Goal: Transaction & Acquisition: Purchase product/service

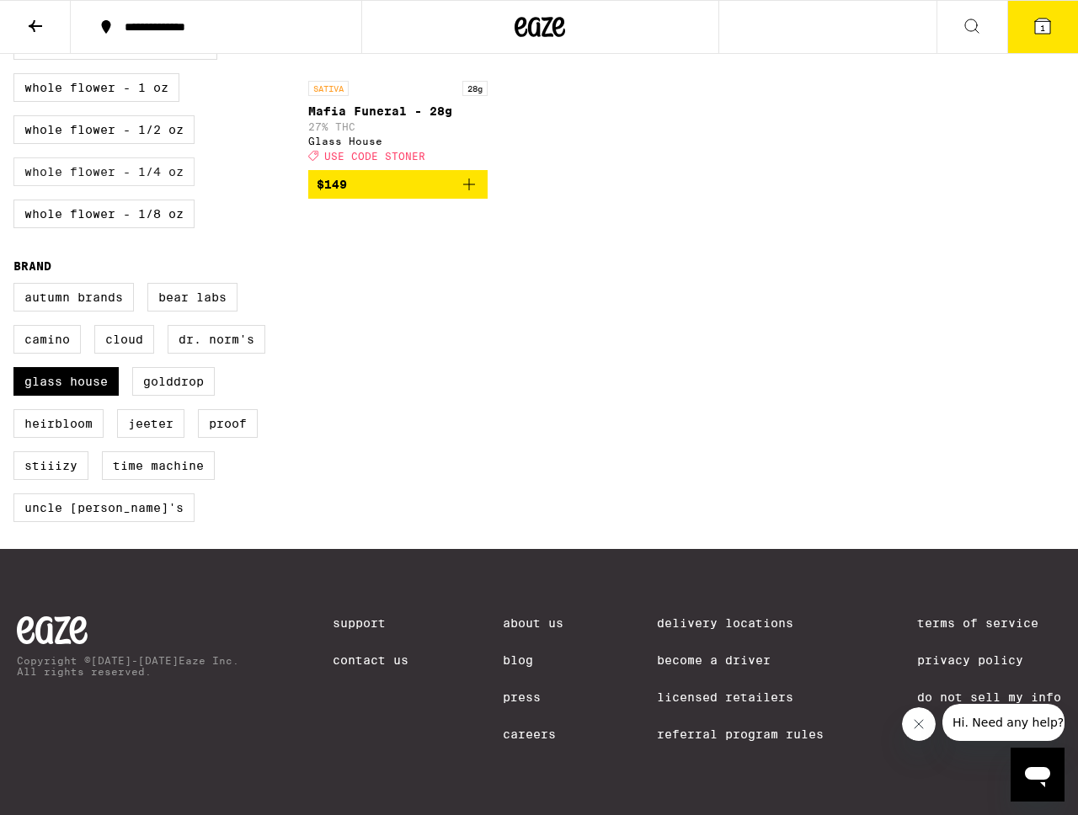
scroll to position [1043, 0]
click at [96, 370] on label "Glass House" at bounding box center [65, 381] width 105 height 29
click at [18, 286] on input "Glass House" at bounding box center [17, 285] width 1 height 1
checkbox input "false"
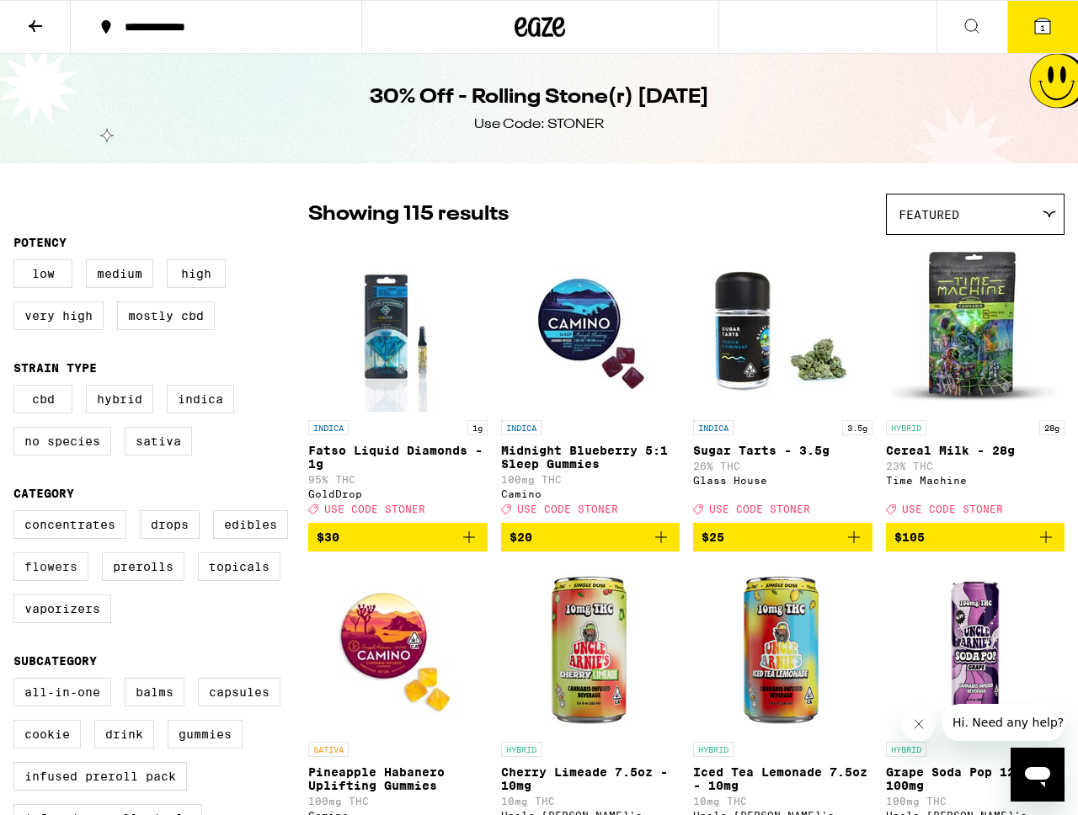
click at [45, 581] on label "Flowers" at bounding box center [50, 566] width 75 height 29
click at [18, 514] on input "Flowers" at bounding box center [17, 513] width 1 height 1
checkbox input "true"
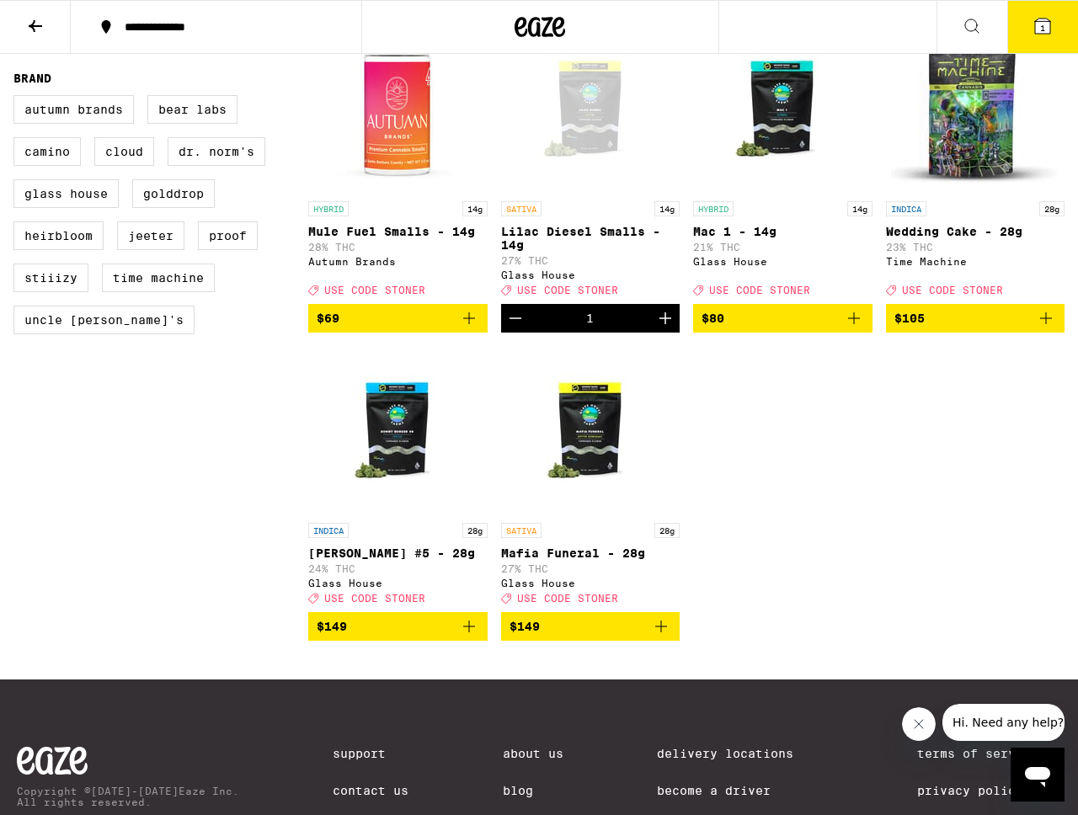
scroll to position [1172, 0]
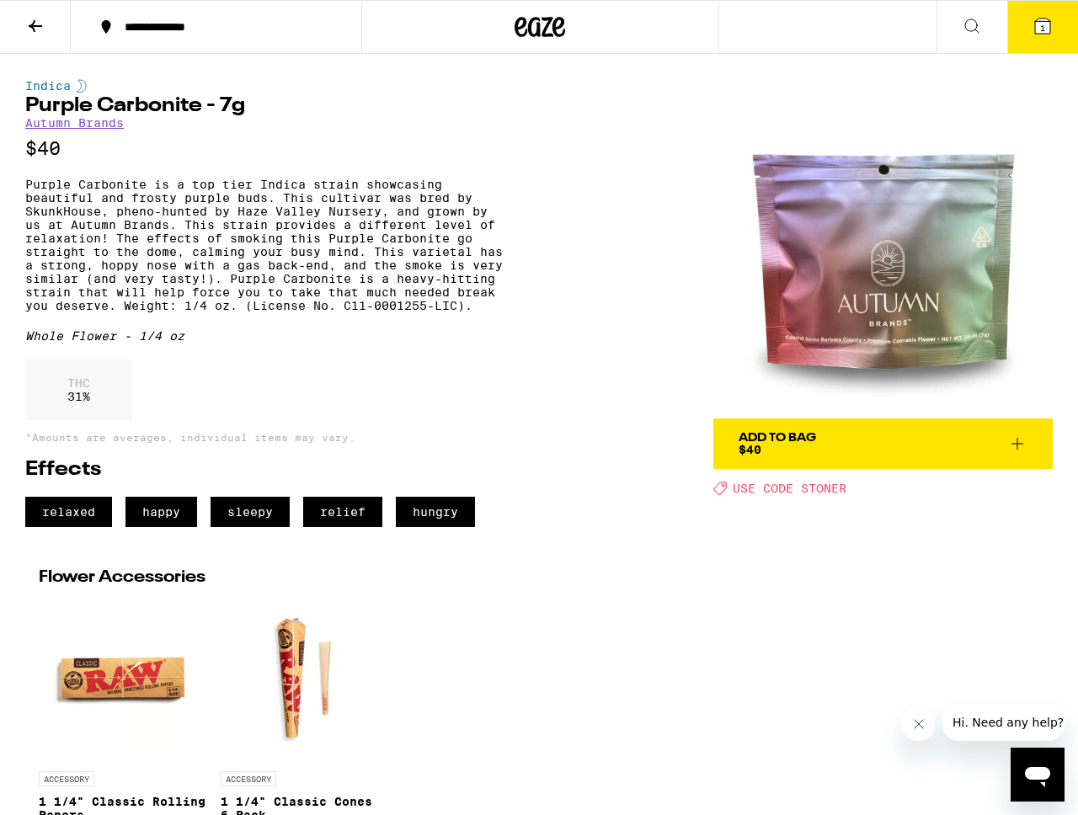
click at [728, 440] on button "Add To Bag $40" at bounding box center [882, 444] width 339 height 51
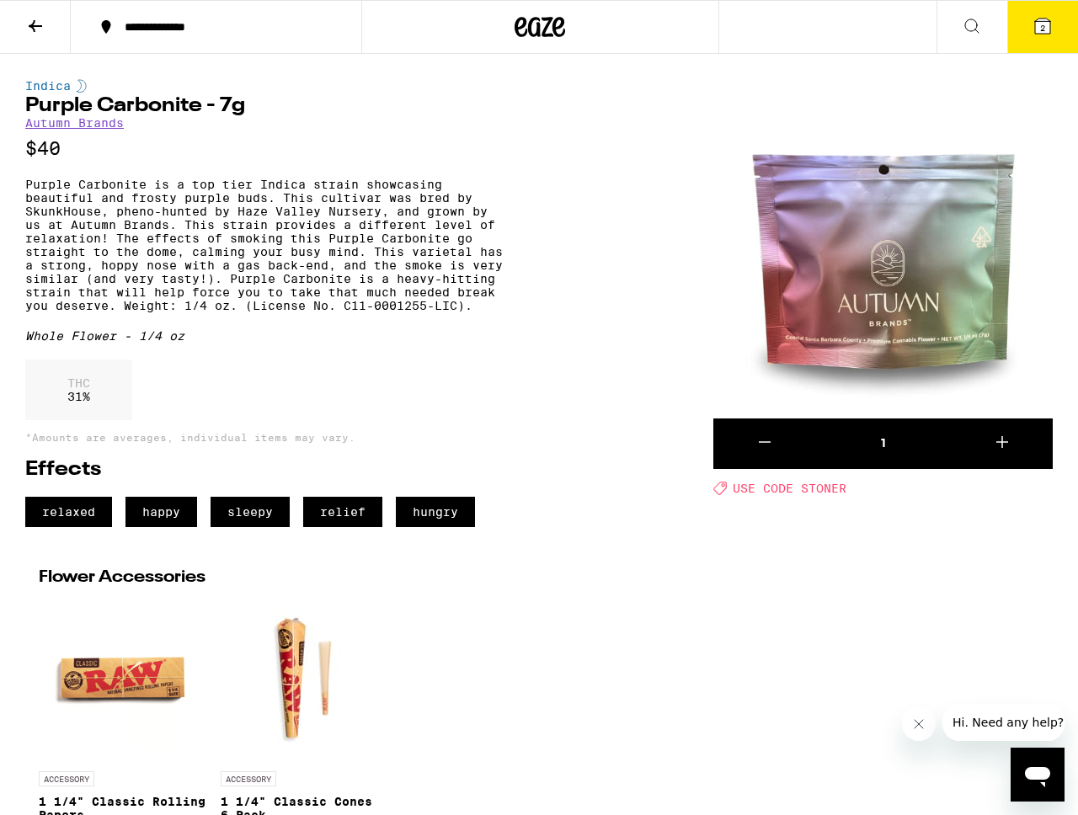
click at [1048, 29] on icon at bounding box center [1042, 26] width 15 height 15
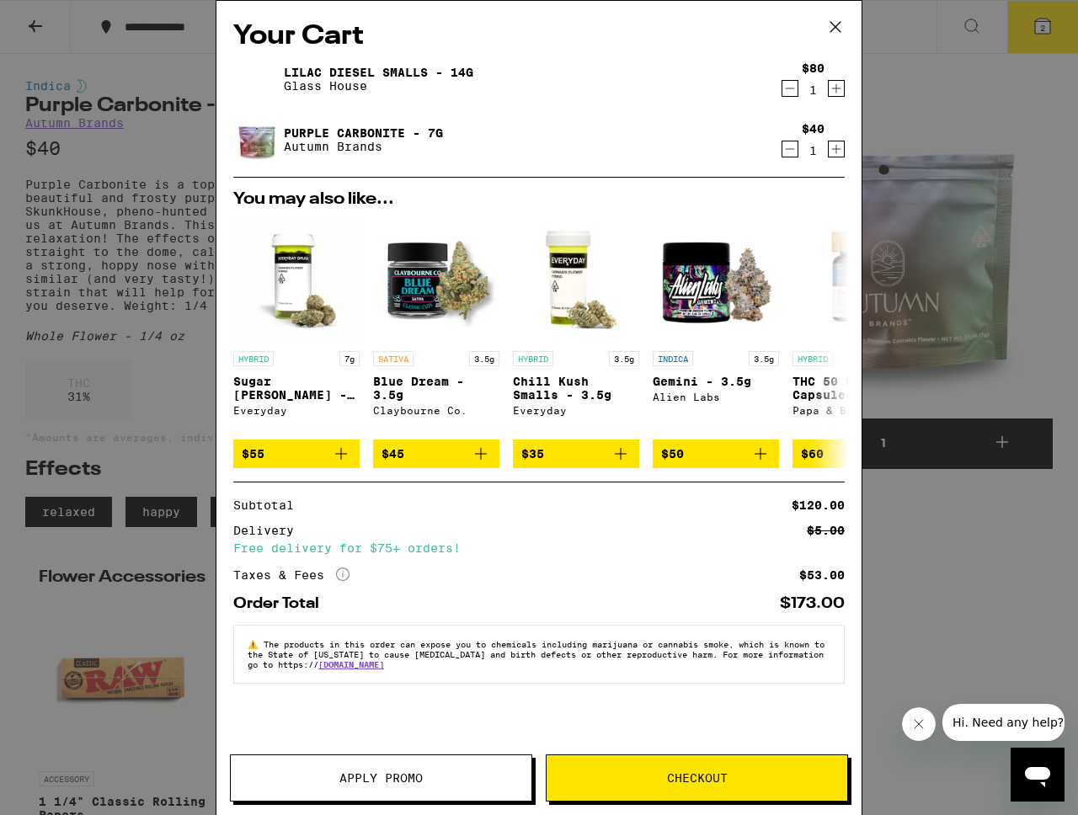
click at [440, 770] on button "Apply Promo" at bounding box center [381, 778] width 302 height 47
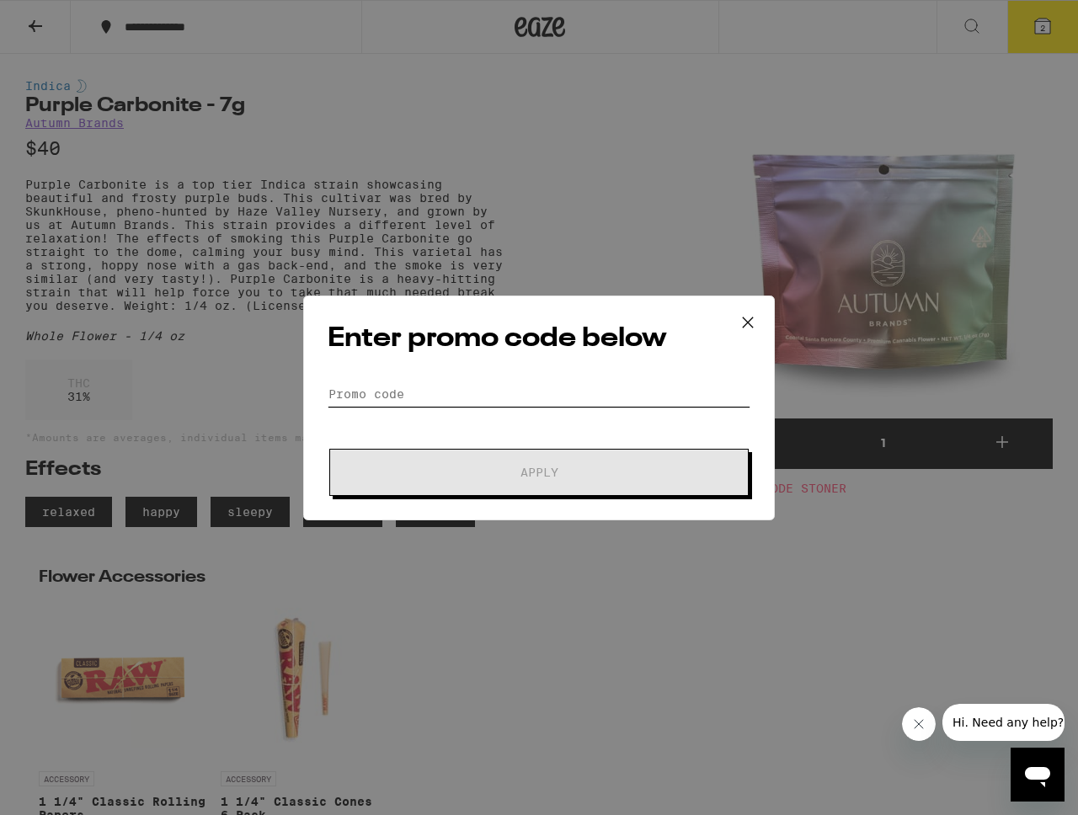
click at [461, 400] on input "Promo Code" at bounding box center [539, 393] width 423 height 25
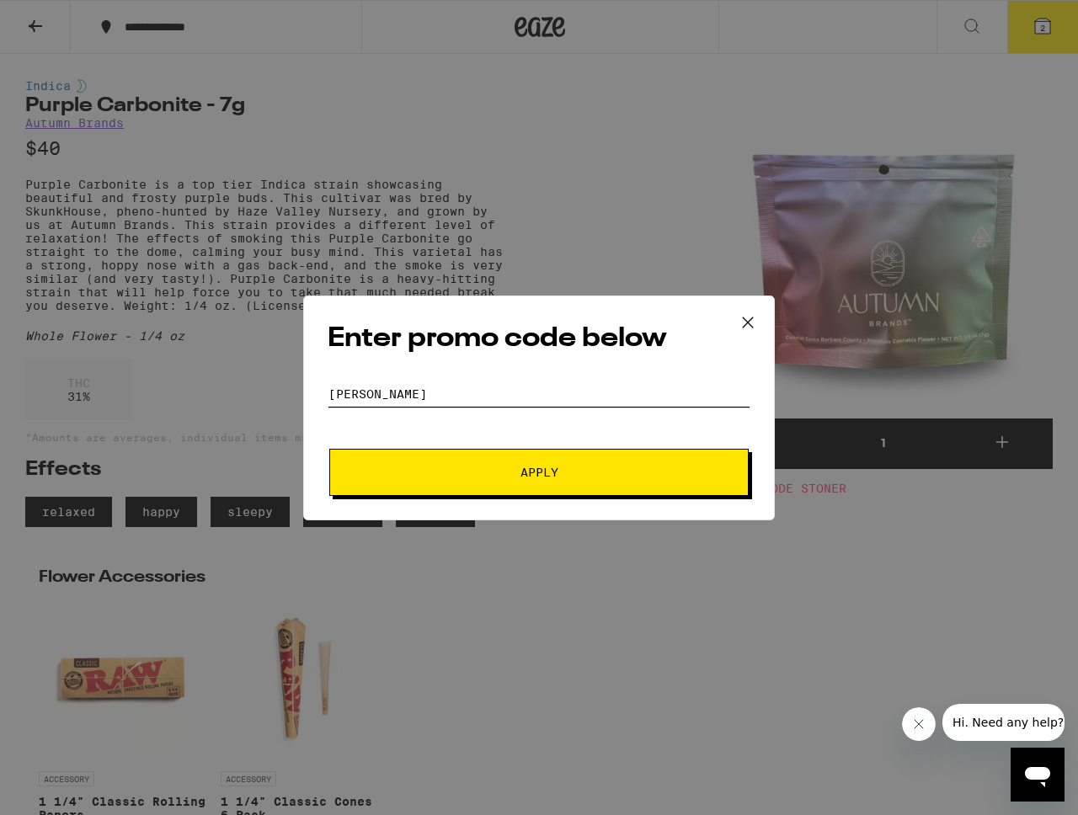
type input "[PERSON_NAME]"
click at [437, 478] on button "Apply" at bounding box center [538, 472] width 419 height 47
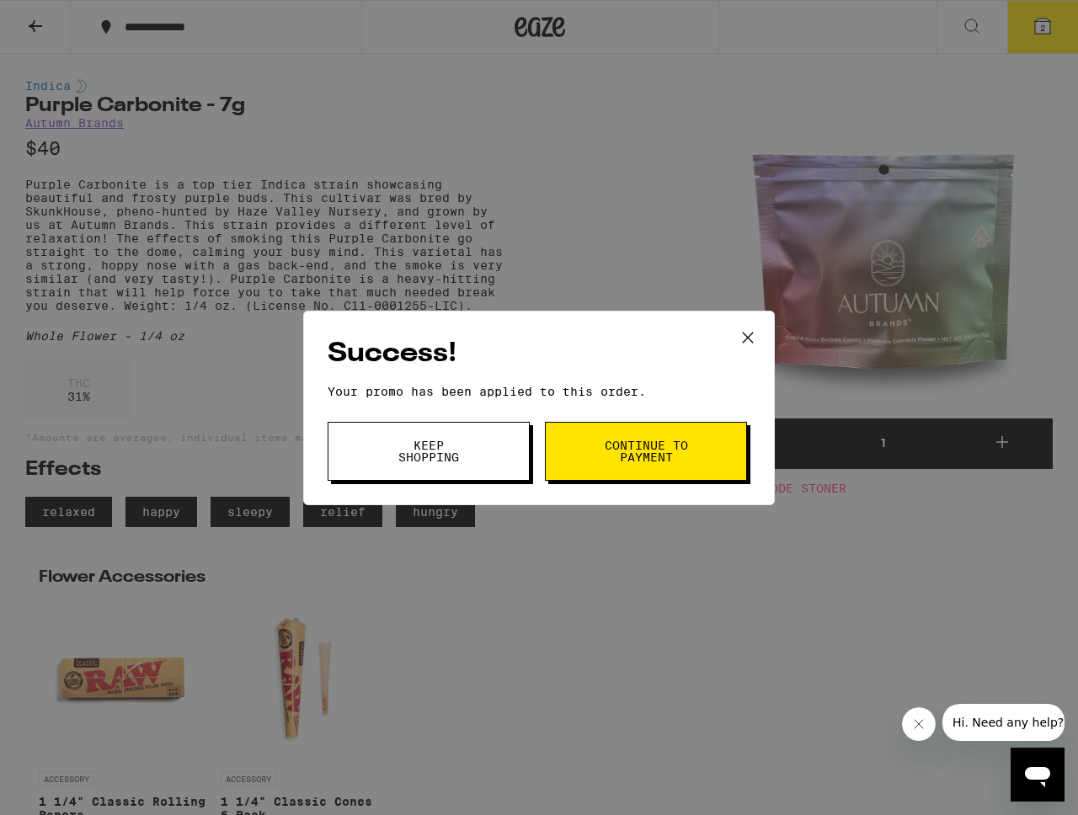
click at [457, 460] on span "Keep Shopping" at bounding box center [429, 452] width 86 height 24
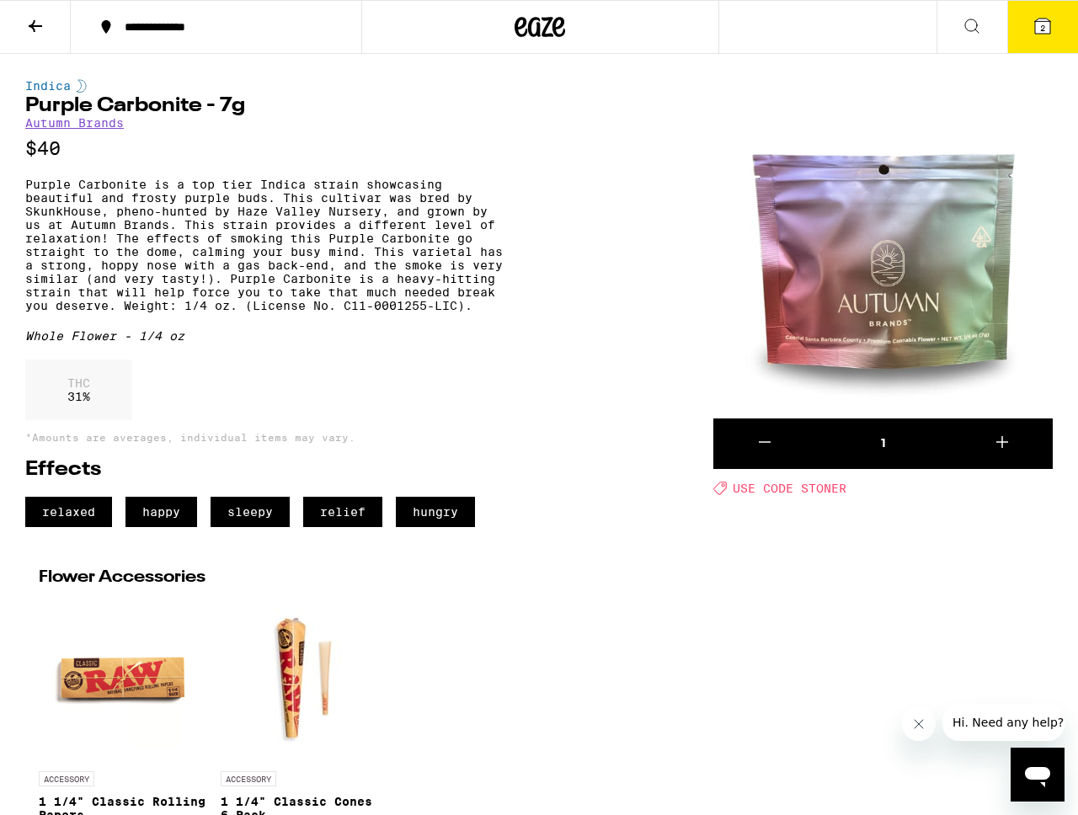
click at [28, 35] on icon at bounding box center [35, 26] width 20 height 20
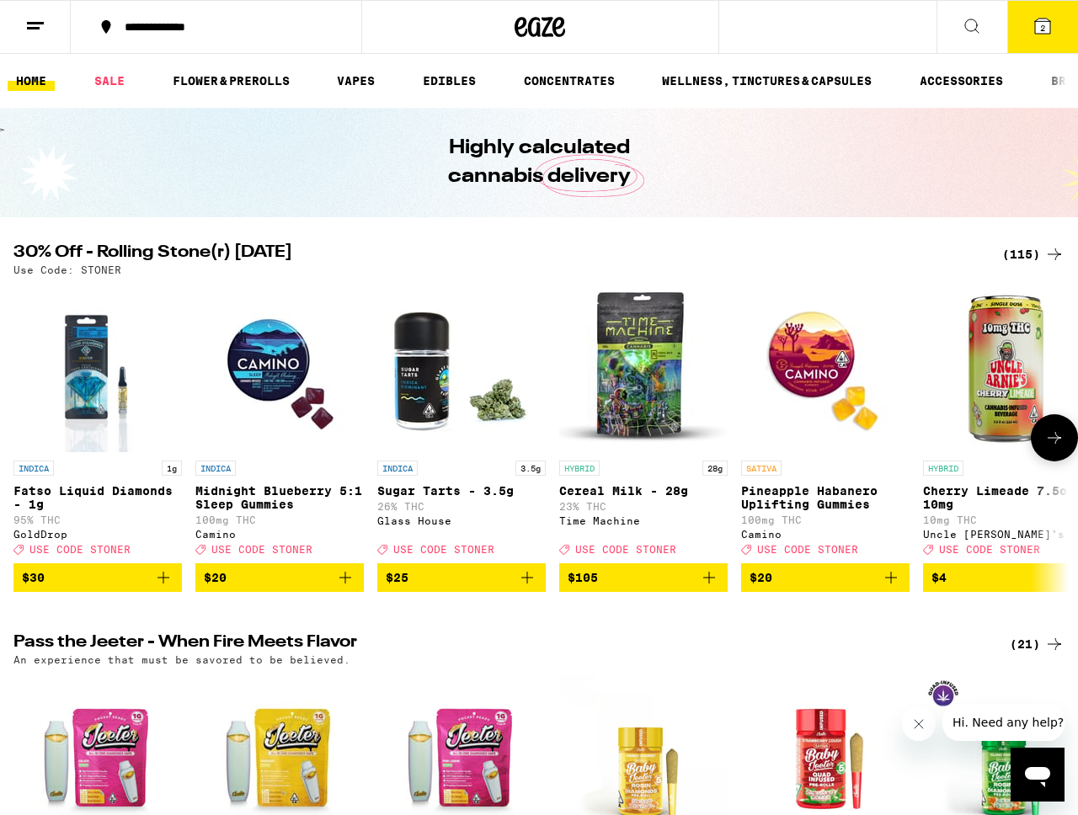
click at [1053, 448] on icon at bounding box center [1054, 438] width 20 height 20
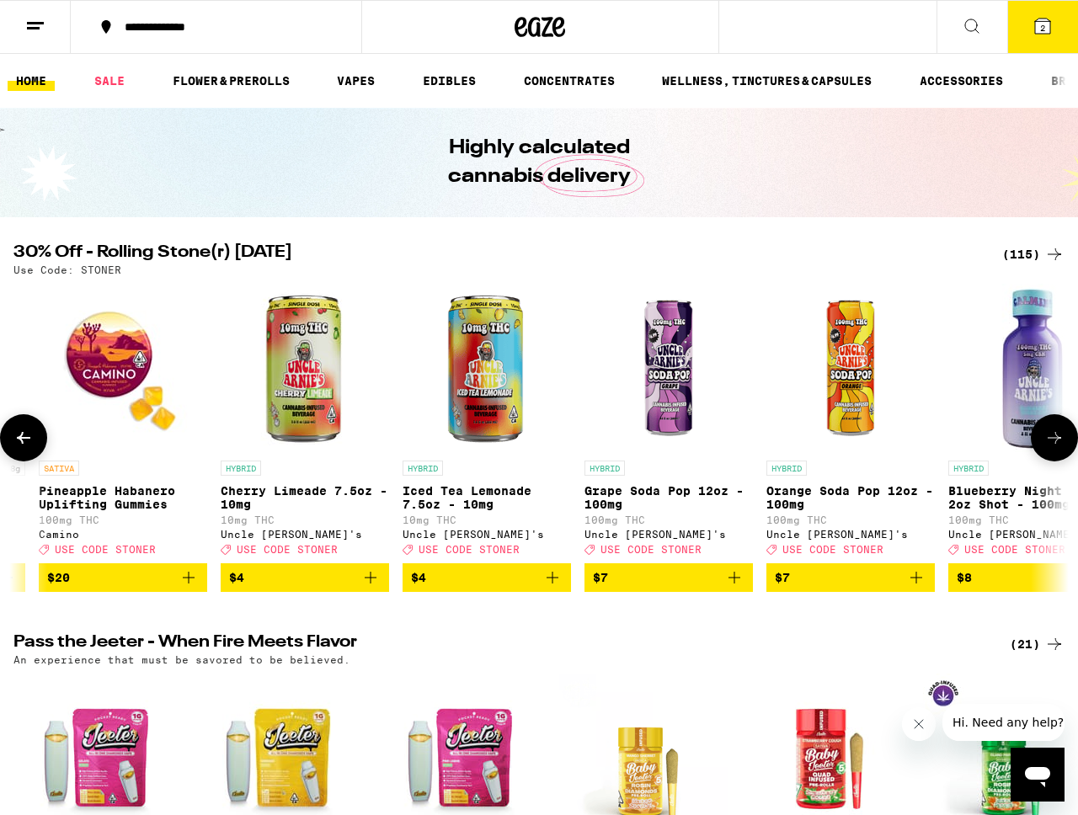
scroll to position [0, 867]
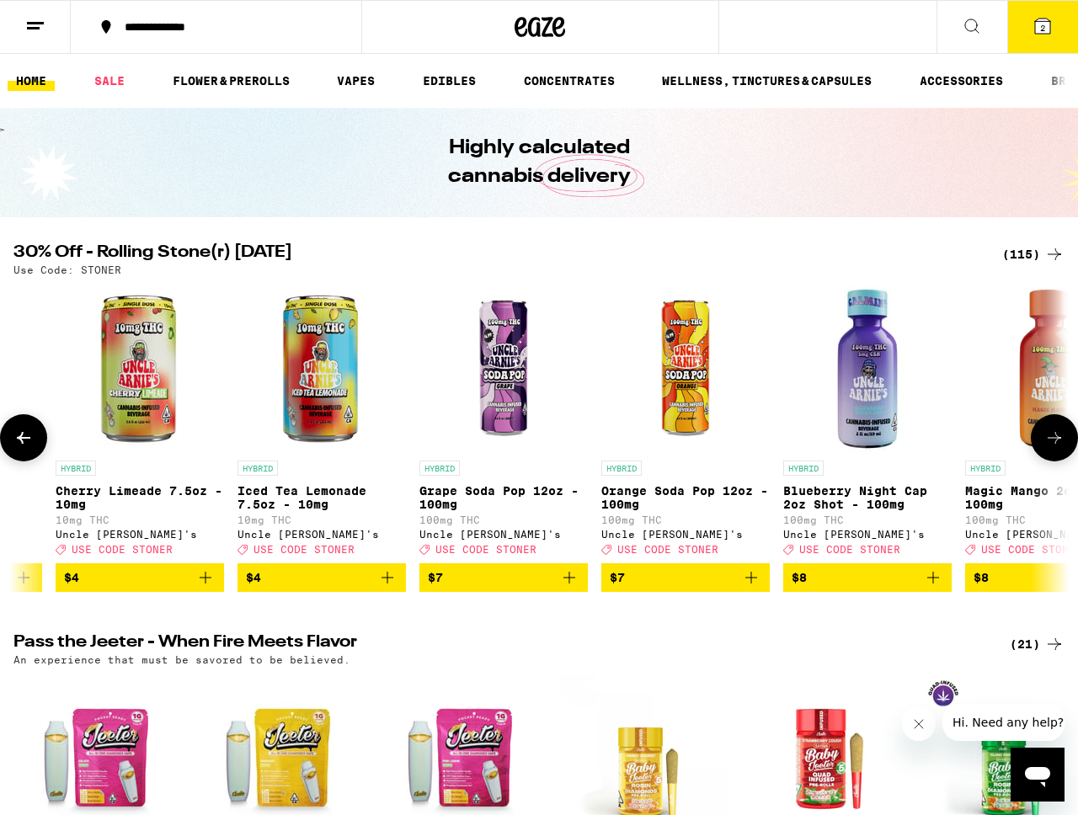
click at [1053, 448] on icon at bounding box center [1054, 438] width 20 height 20
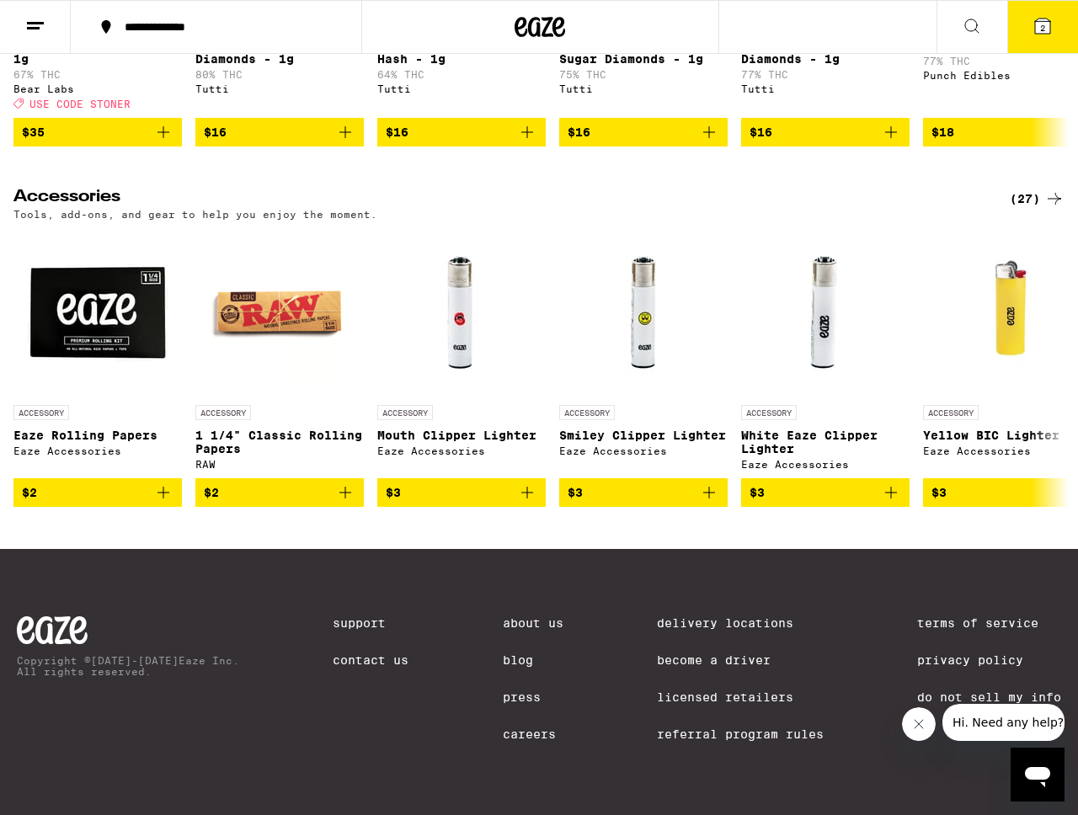
scroll to position [7348, 0]
click at [1048, 363] on icon at bounding box center [1054, 367] width 20 height 20
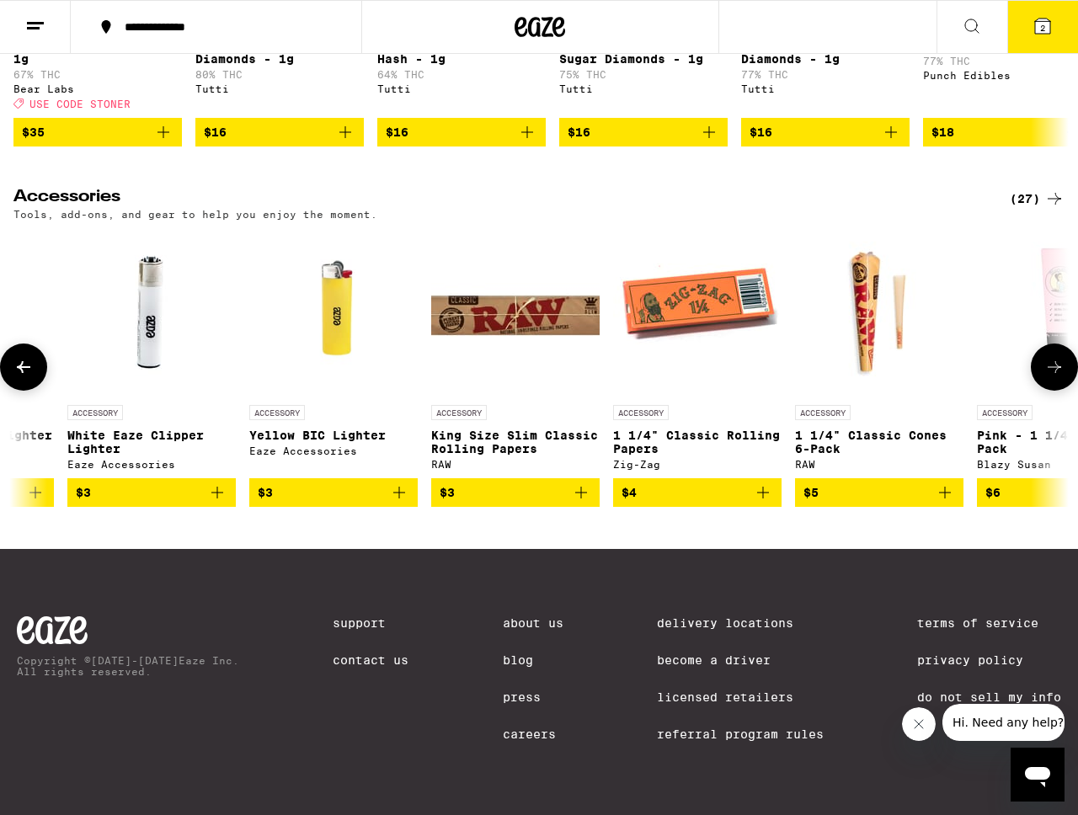
scroll to position [0, 867]
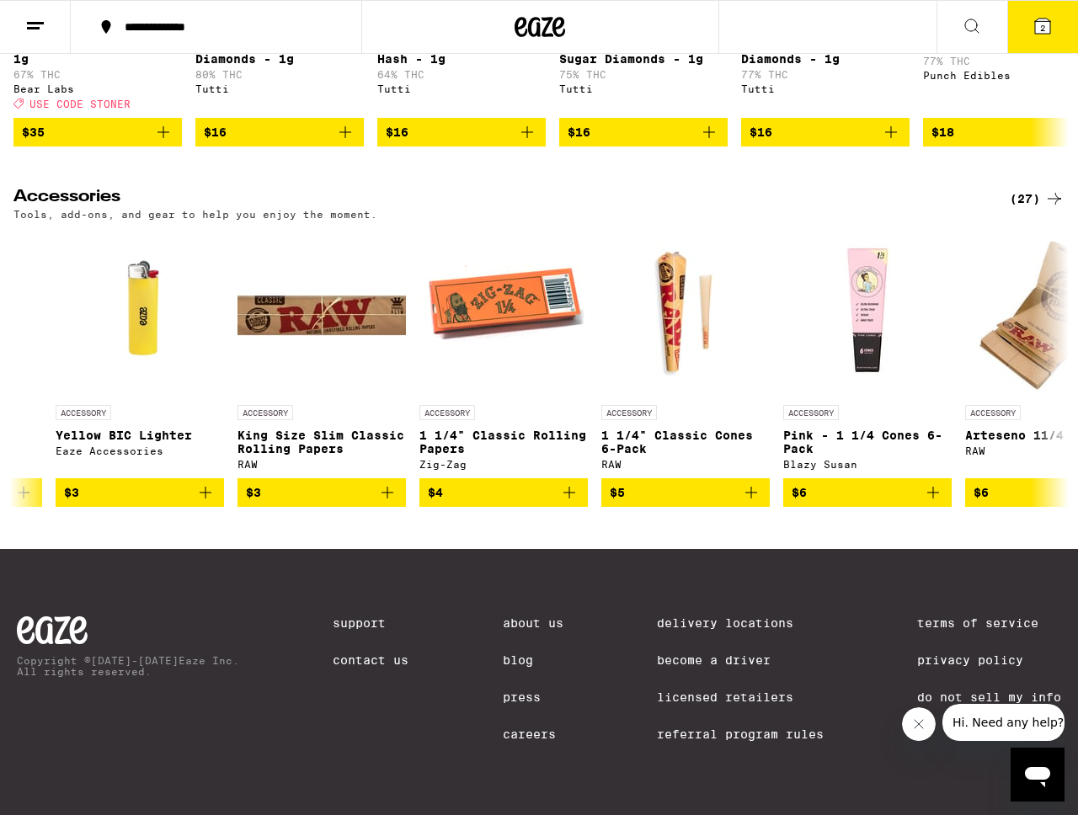
click at [1016, 189] on div "(27)" at bounding box center [1037, 199] width 55 height 20
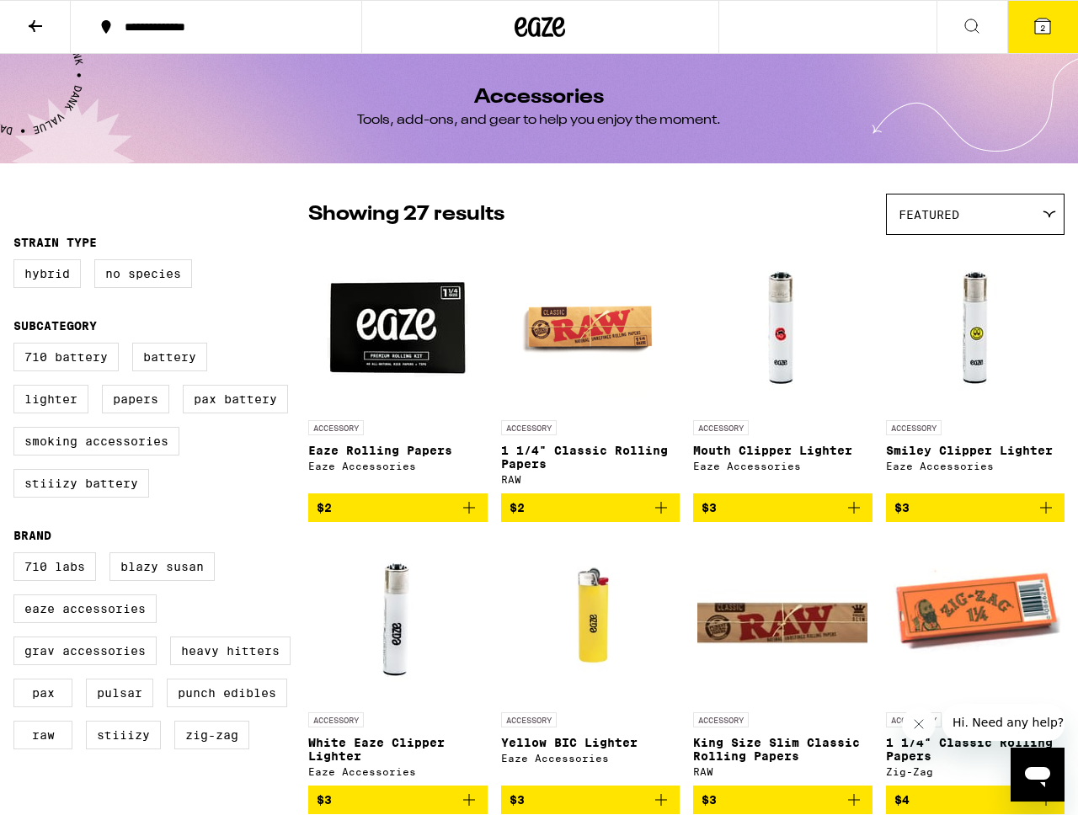
click at [41, 27] on icon at bounding box center [35, 26] width 20 height 20
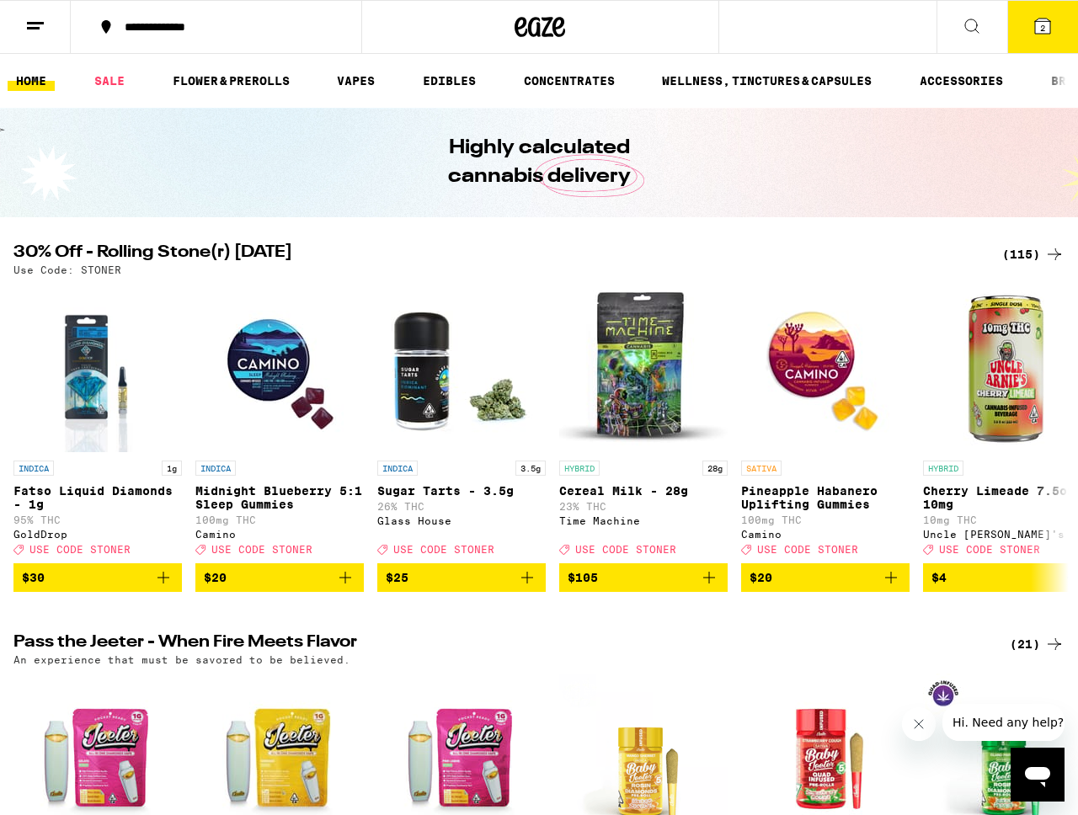
click at [1038, 40] on button "2" at bounding box center [1042, 27] width 71 height 52
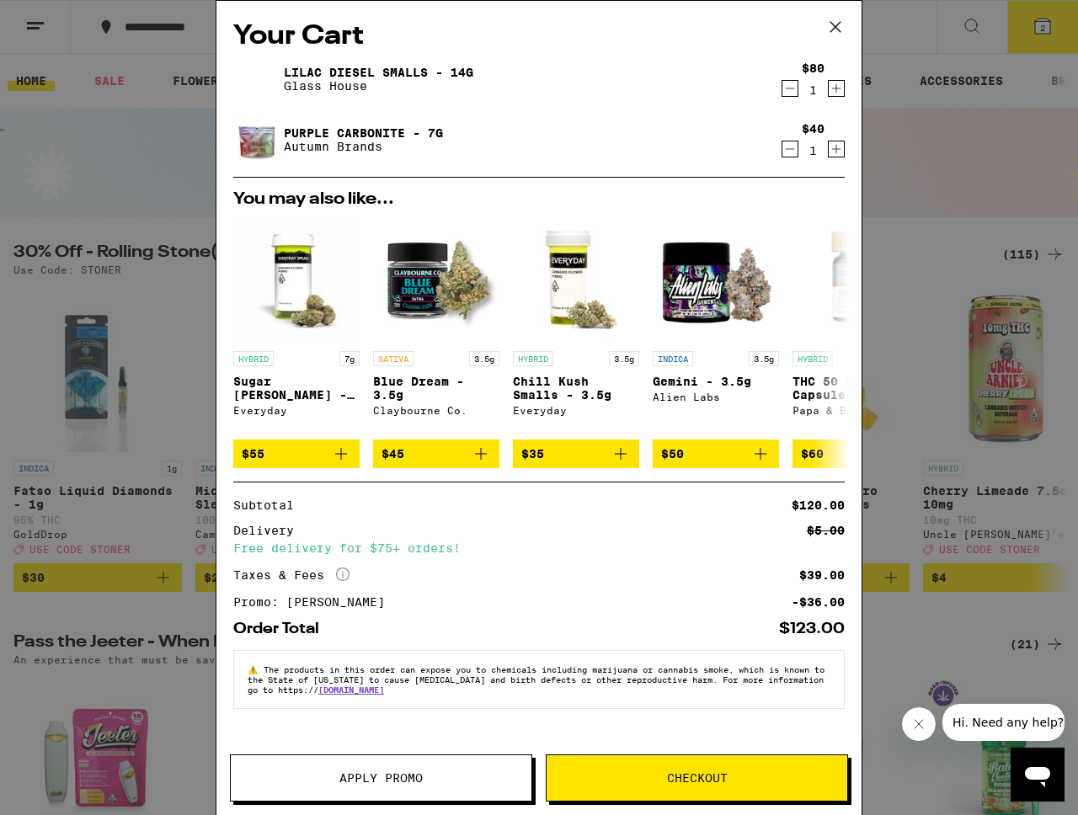
click at [587, 790] on button "Checkout" at bounding box center [697, 778] width 302 height 47
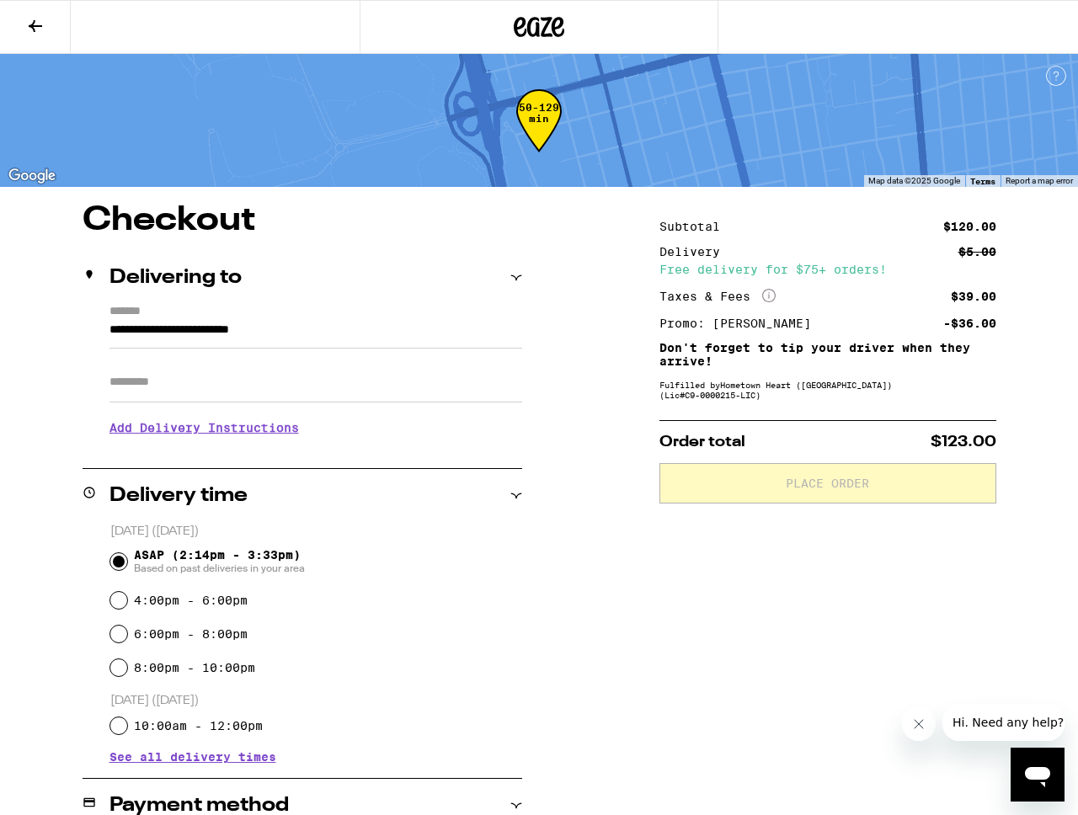
click at [217, 607] on label "4:00pm - 6:00pm" at bounding box center [191, 600] width 114 height 13
click at [127, 608] on input "4:00pm - 6:00pm" at bounding box center [118, 600] width 17 height 17
radio input "true"
click at [217, 631] on label "6:00pm - 8:00pm" at bounding box center [191, 633] width 114 height 13
click at [127, 631] on input "6:00pm - 8:00pm" at bounding box center [118, 634] width 17 height 17
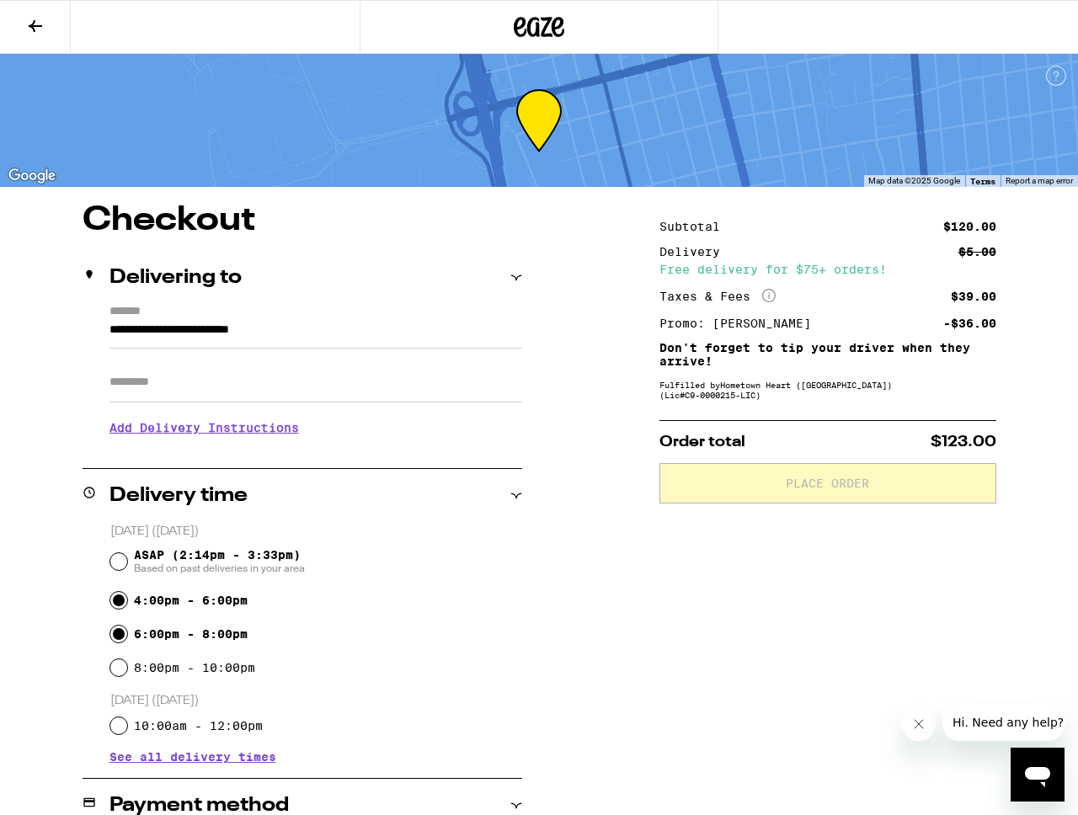
radio input "true"
click at [205, 607] on label "4:00pm - 6:00pm" at bounding box center [191, 600] width 114 height 13
click at [127, 607] on input "4:00pm - 6:00pm" at bounding box center [118, 600] width 17 height 17
radio input "true"
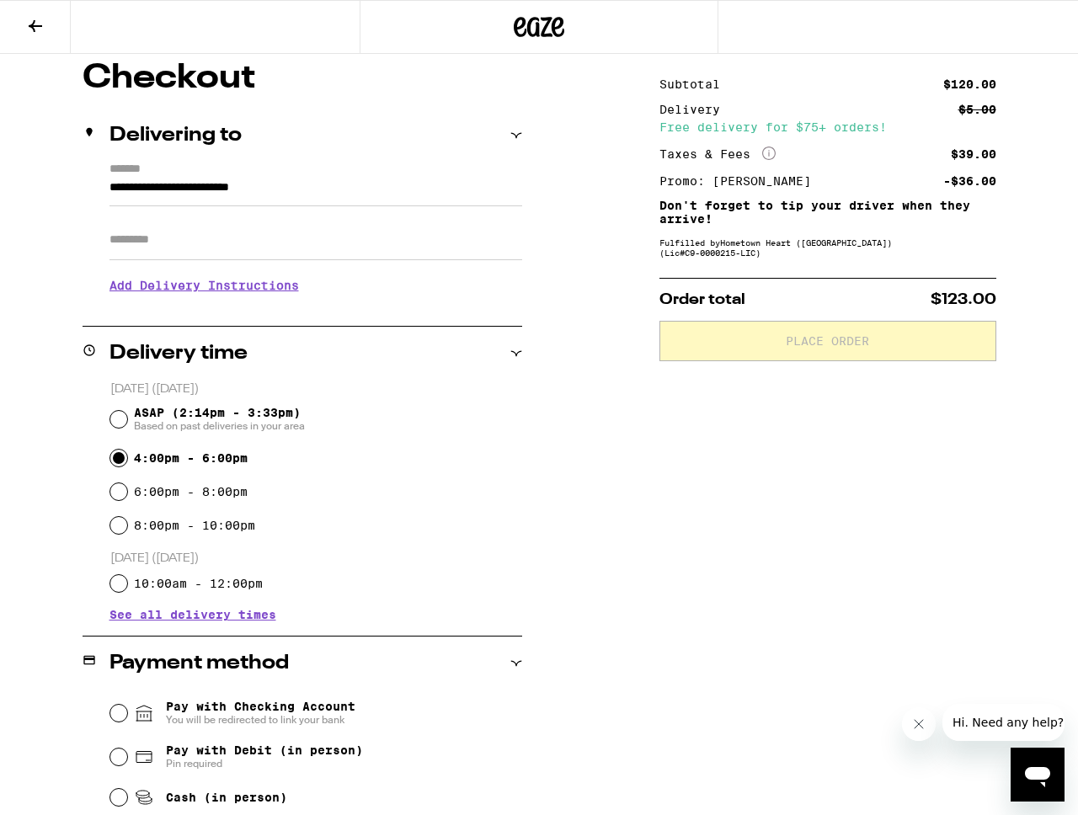
scroll to position [149, 0]
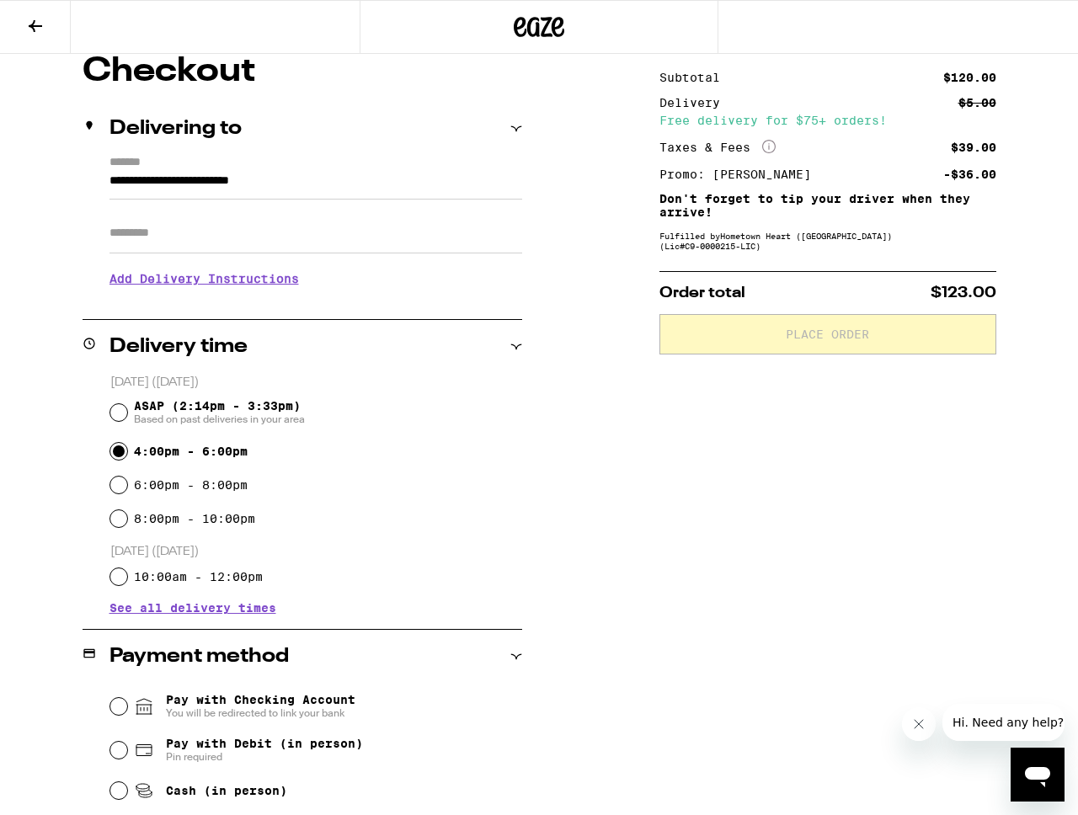
click at [205, 525] on label "8:00pm - 10:00pm" at bounding box center [194, 518] width 121 height 13
click at [127, 526] on input "8:00pm - 10:00pm" at bounding box center [118, 518] width 17 height 17
radio input "true"
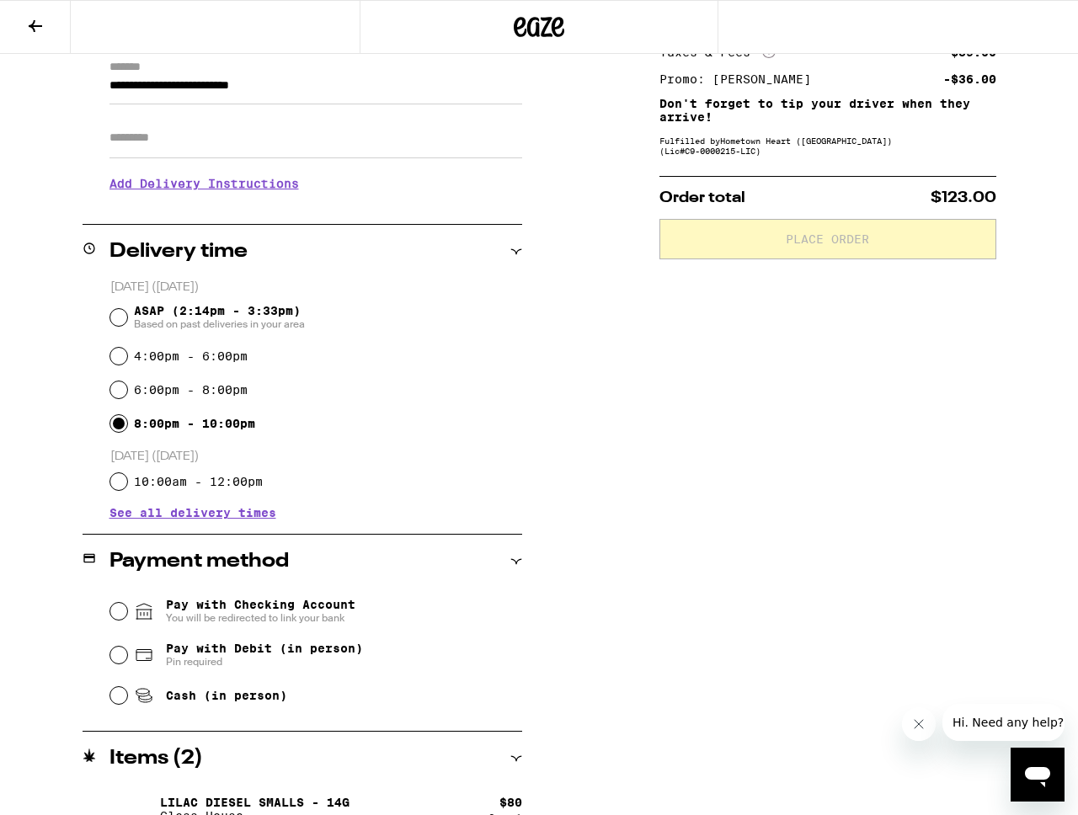
scroll to position [337, 0]
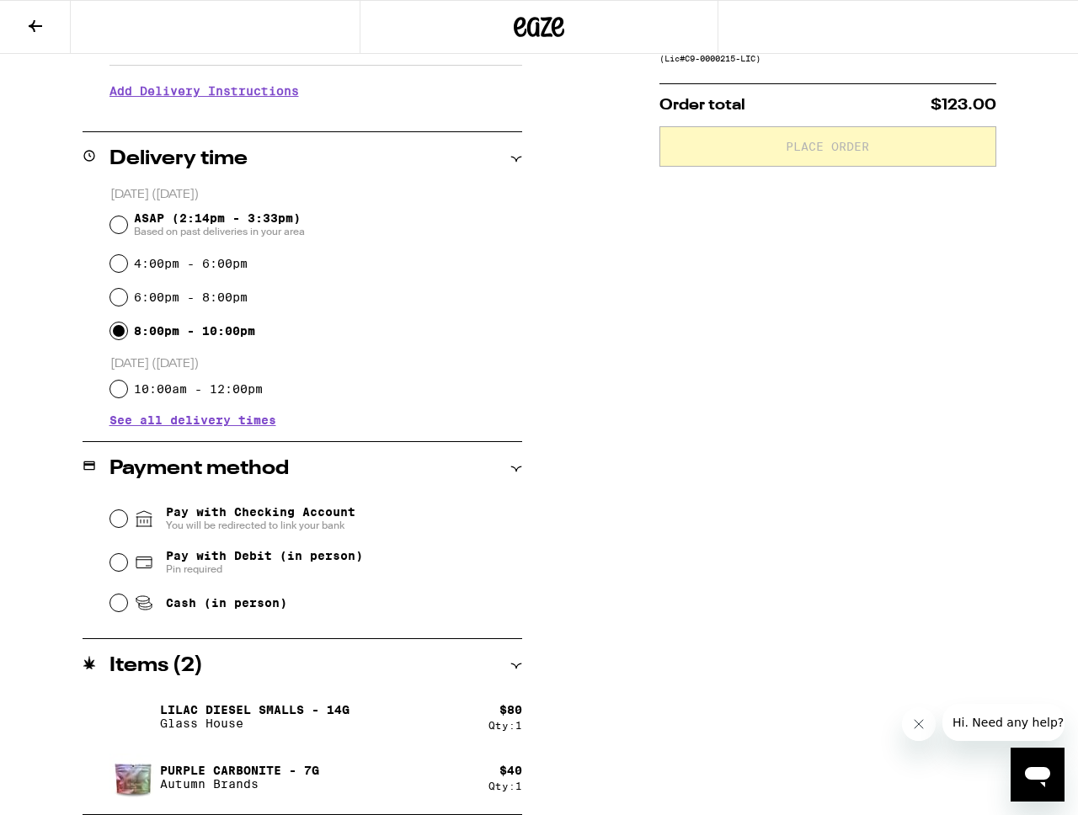
click at [187, 610] on span "Cash (in person)" at bounding box center [226, 602] width 121 height 13
click at [127, 610] on input "Cash (in person)" at bounding box center [118, 603] width 17 height 17
radio input "true"
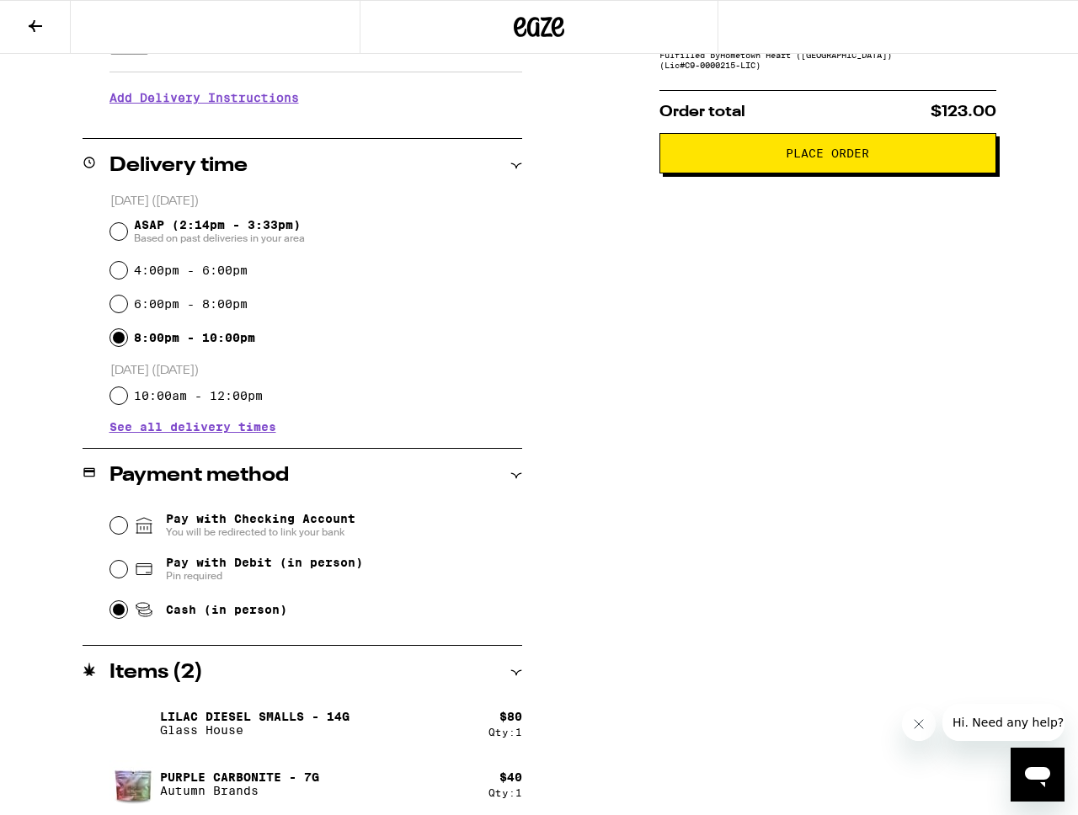
scroll to position [331, 0]
click at [691, 158] on span "Place Order" at bounding box center [828, 153] width 308 height 12
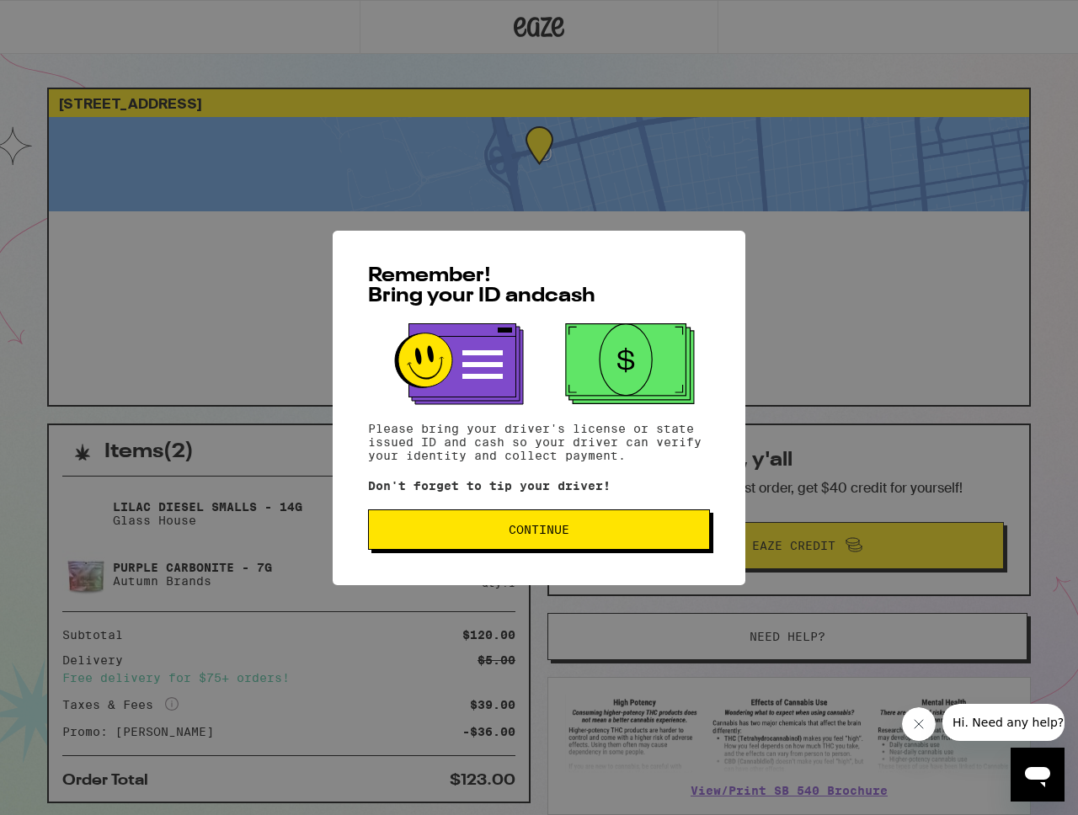
click at [576, 521] on button "Continue" at bounding box center [539, 529] width 342 height 40
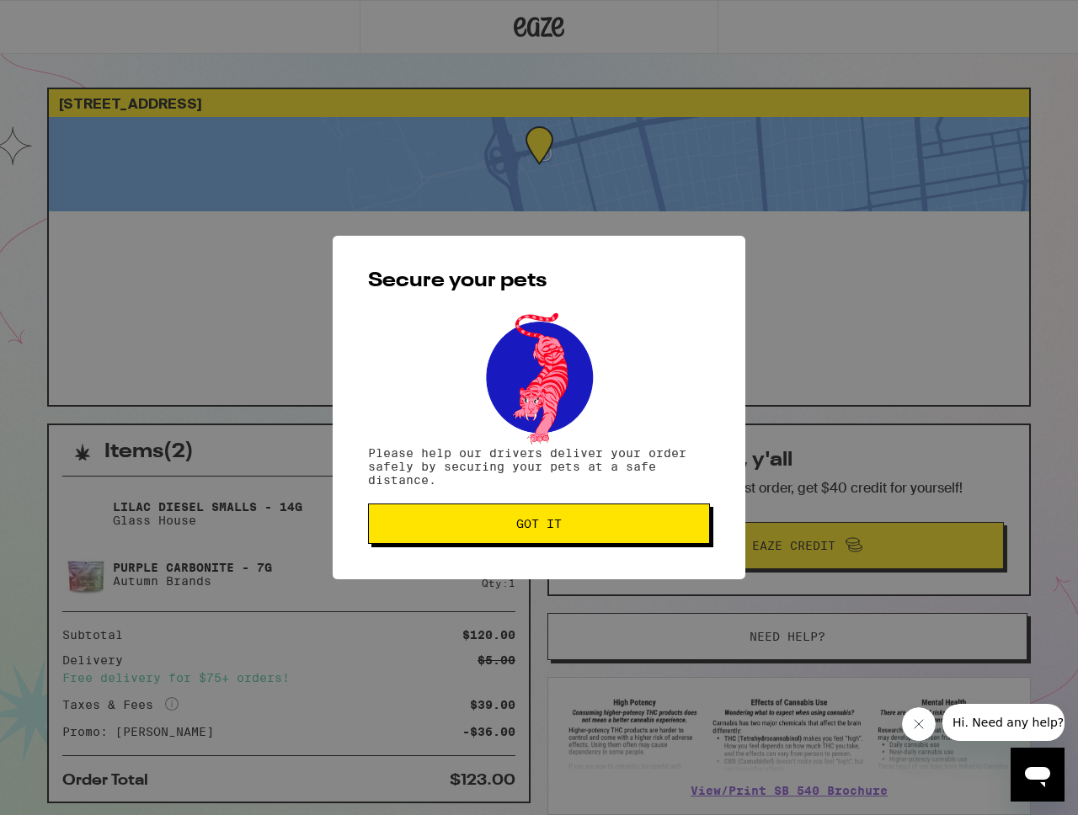
click at [576, 521] on span "Got it" at bounding box center [538, 524] width 313 height 12
